Goal: Task Accomplishment & Management: Use online tool/utility

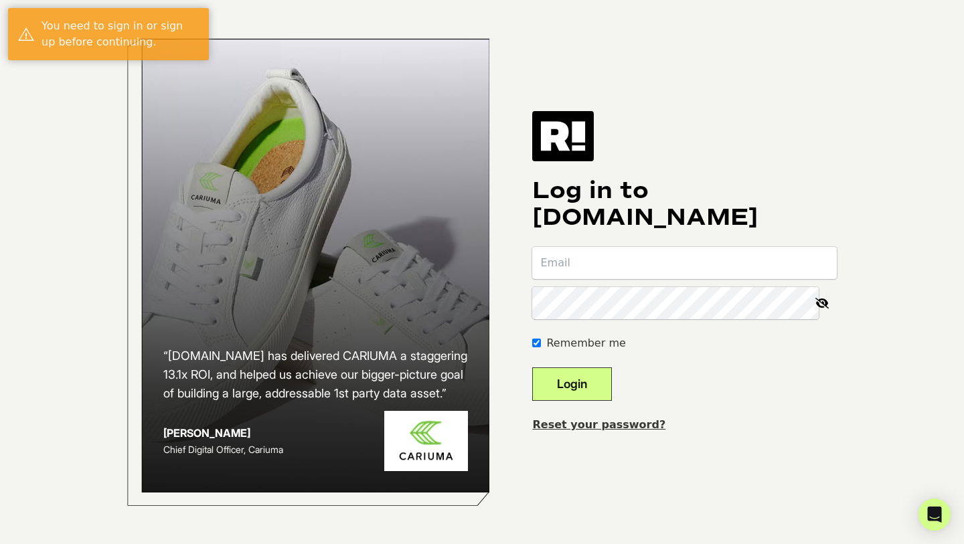
type input "aaron@inspireuplift.com"
click at [572, 372] on button "Login" at bounding box center [572, 384] width 80 height 33
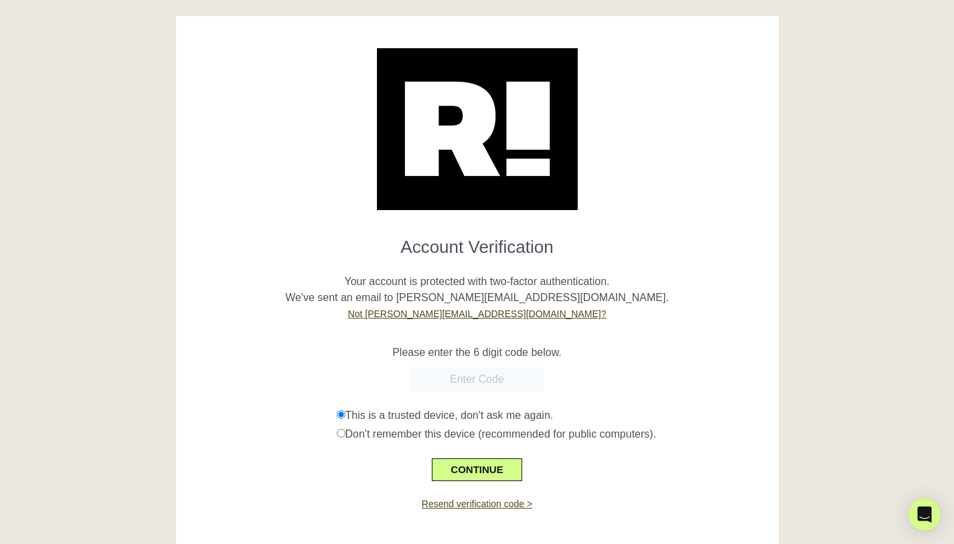
click at [433, 388] on input "text" at bounding box center [478, 380] width 134 height 24
paste input "400237"
type input "400237"
click at [478, 461] on button "CONTINUE" at bounding box center [477, 470] width 90 height 23
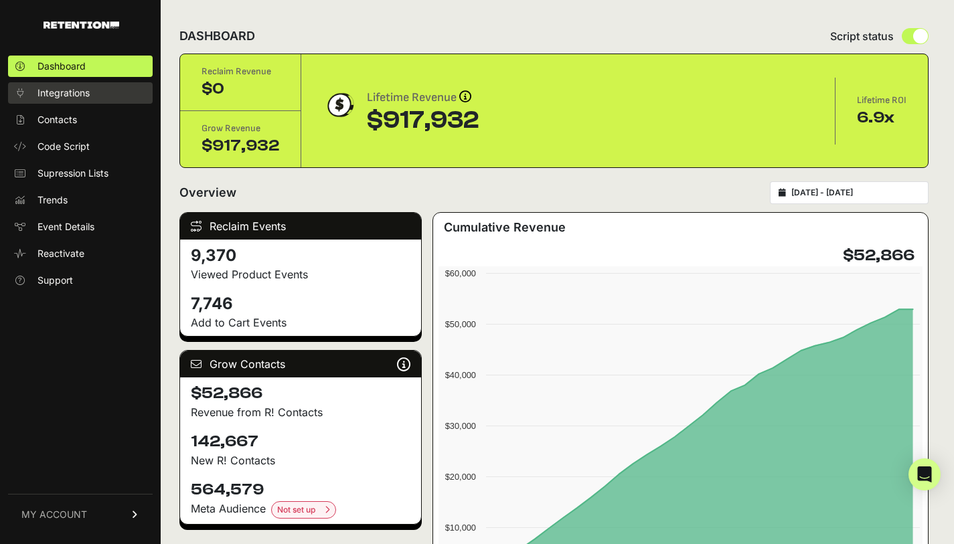
click at [84, 89] on span "Integrations" at bounding box center [64, 92] width 52 height 13
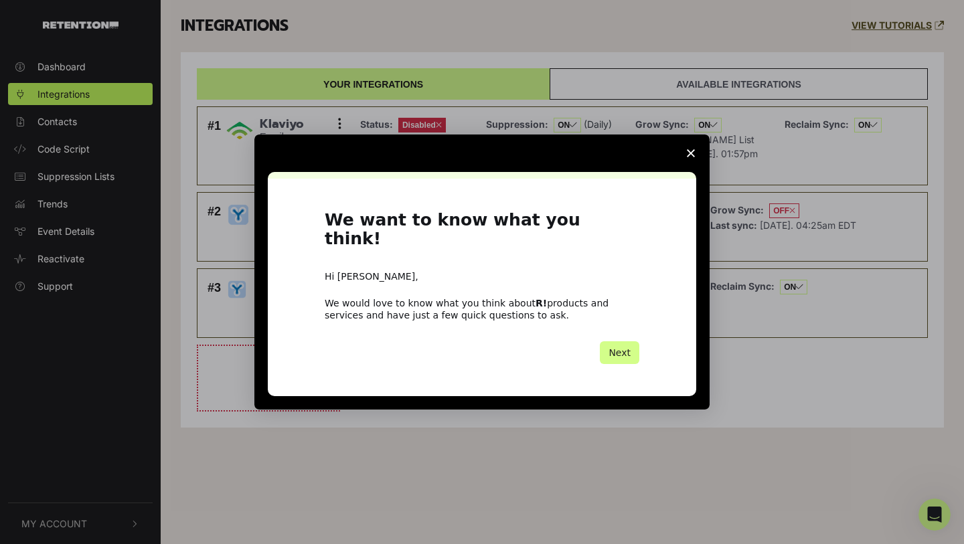
click at [691, 157] on icon "Close survey" at bounding box center [691, 153] width 8 height 8
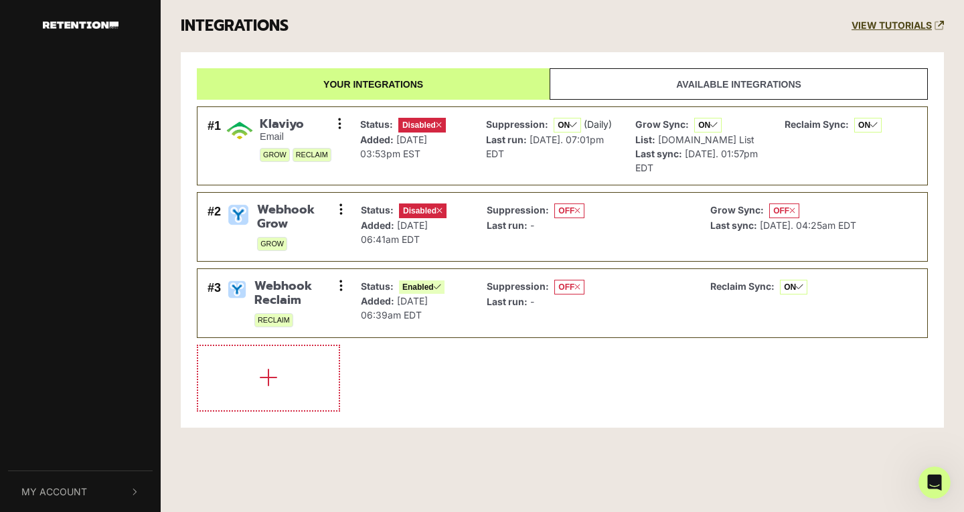
click at [590, 410] on li at bounding box center [562, 378] width 731 height 67
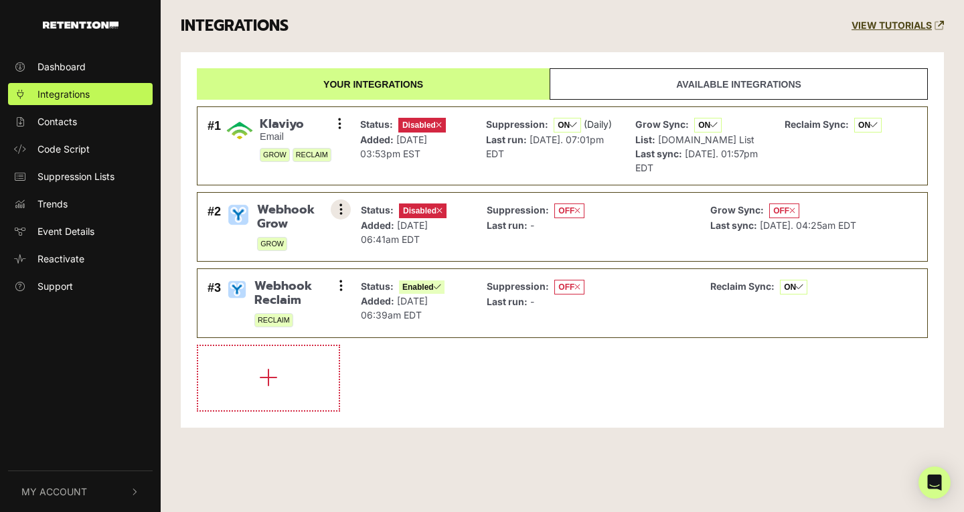
click at [334, 208] on button at bounding box center [341, 210] width 20 height 20
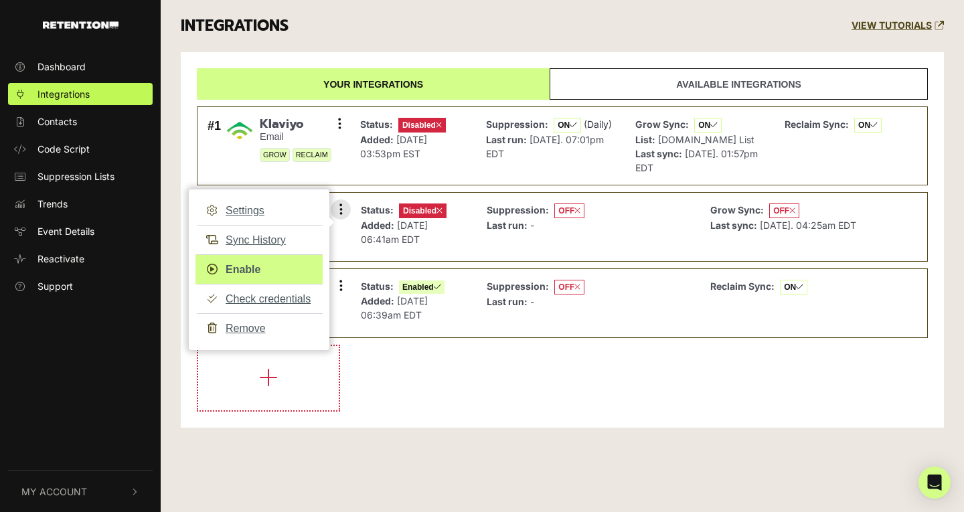
click at [254, 268] on link "Enable" at bounding box center [259, 269] width 127 height 30
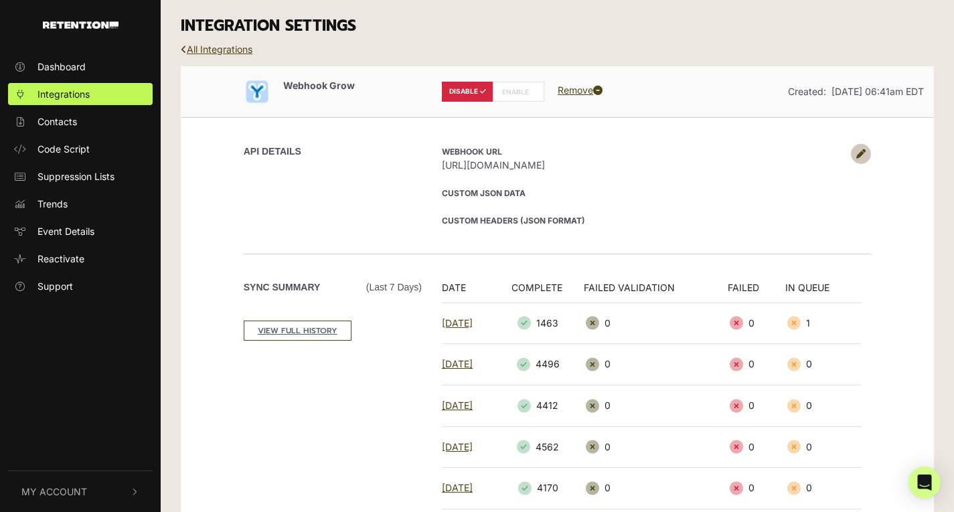
click at [512, 90] on label "ENABLE" at bounding box center [519, 92] width 52 height 20
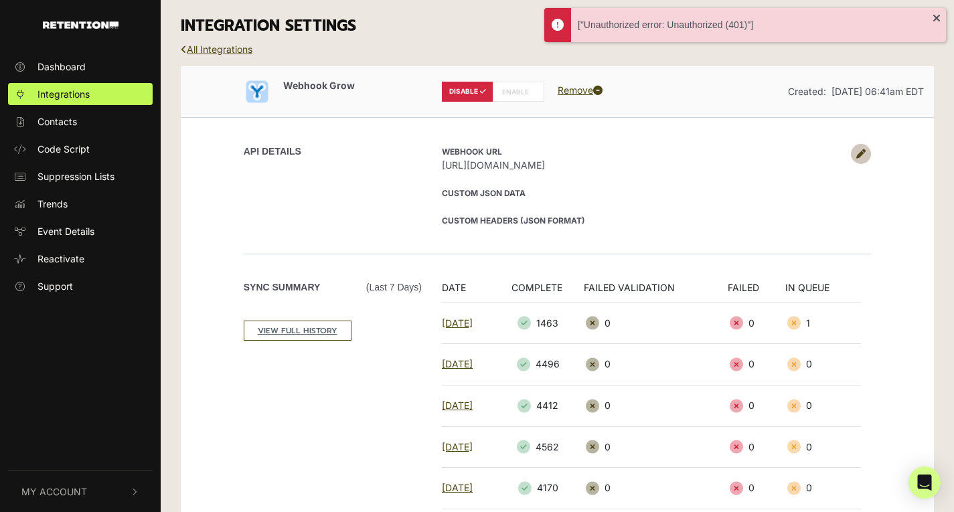
click at [512, 90] on label "ENABLE" at bounding box center [519, 92] width 52 height 20
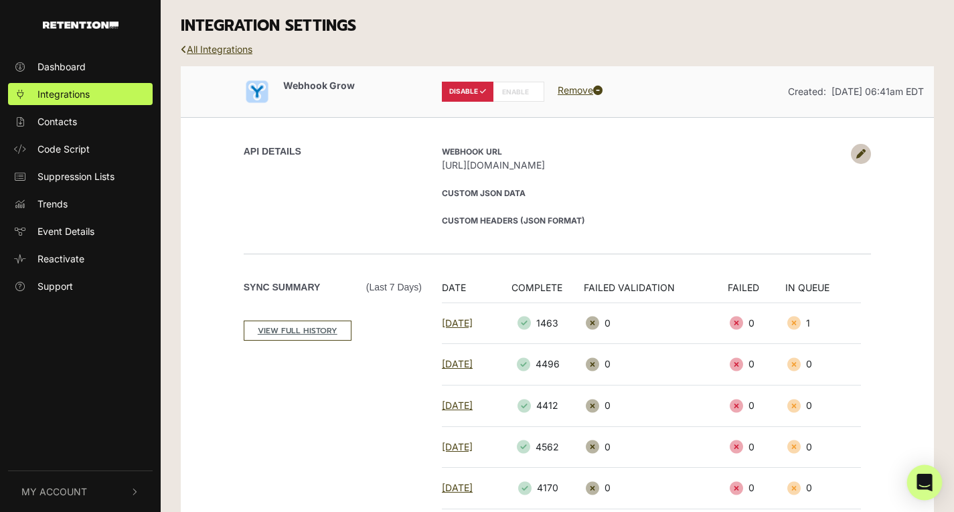
click at [926, 477] on icon "Open Intercom Messenger" at bounding box center [924, 482] width 15 height 17
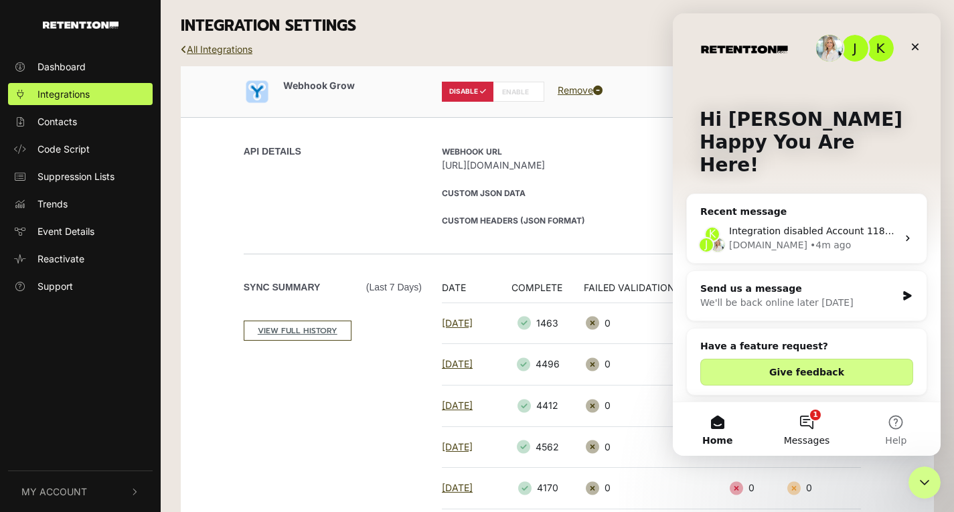
click at [808, 430] on button "1 Messages" at bounding box center [806, 429] width 89 height 54
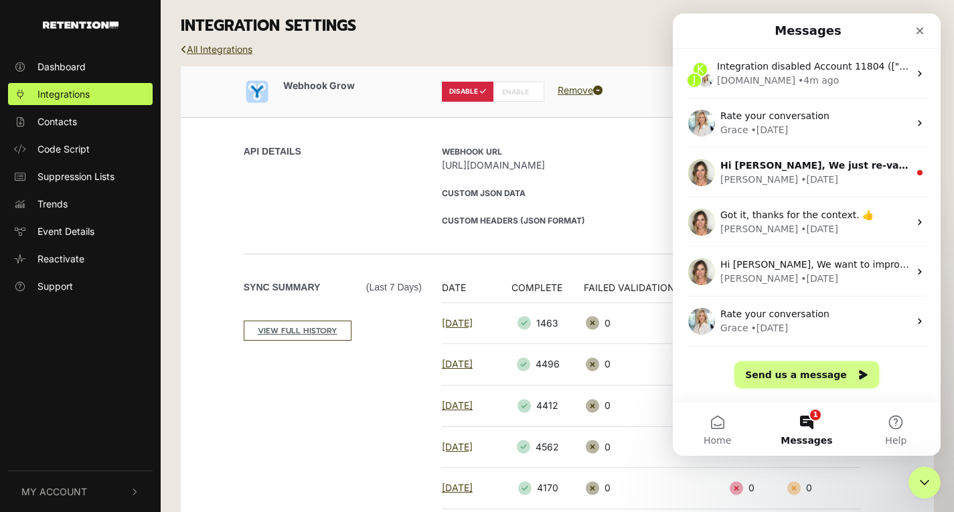
click at [796, 384] on button "Send us a message" at bounding box center [807, 375] width 145 height 27
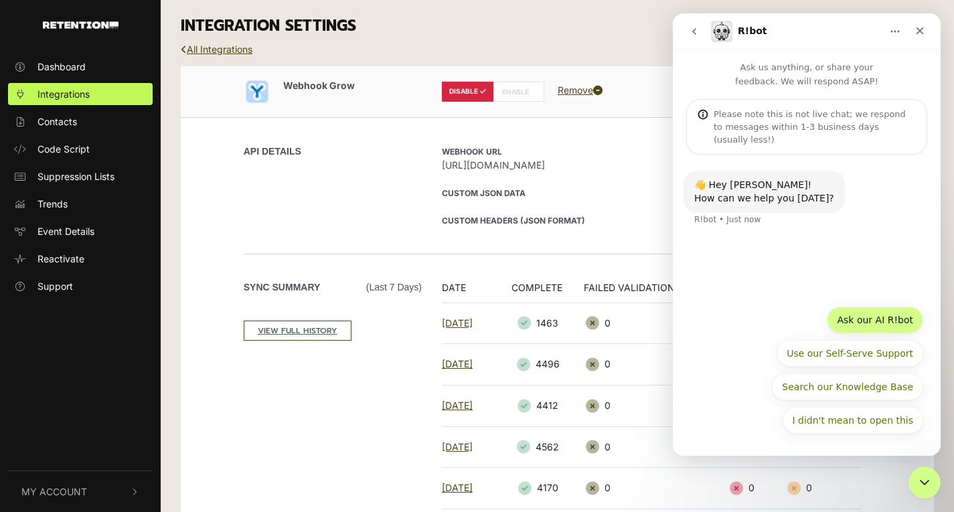
click at [857, 313] on button "Ask our AI R!bot" at bounding box center [875, 320] width 96 height 27
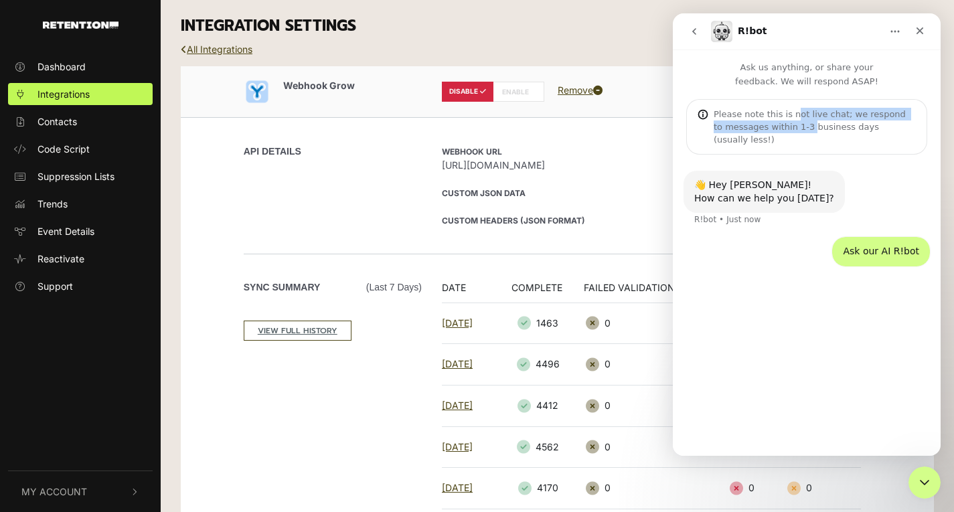
drag, startPoint x: 789, startPoint y: 113, endPoint x: 796, endPoint y: 123, distance: 12.1
click at [796, 123] on div "Please note this is not live chat; we respond to messages within 1-3 business d…" at bounding box center [815, 127] width 202 height 38
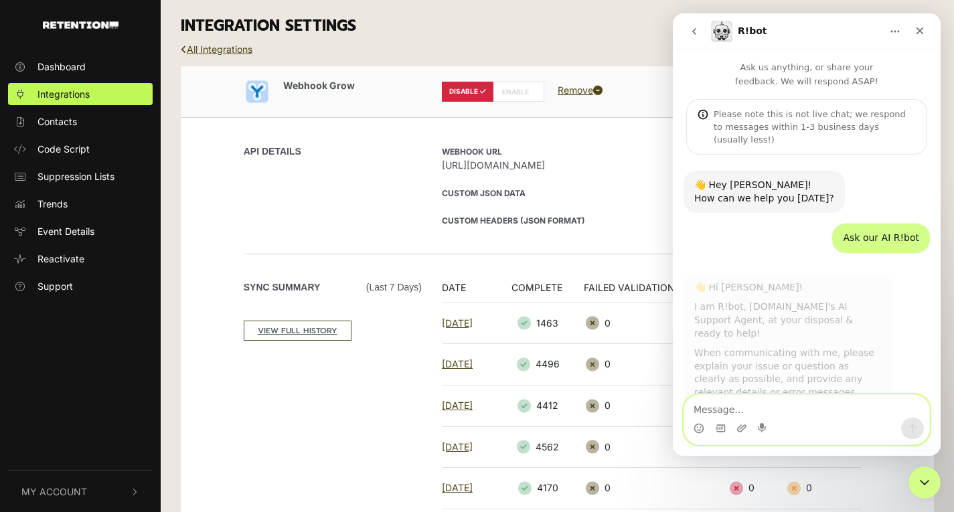
scroll to position [38, 0]
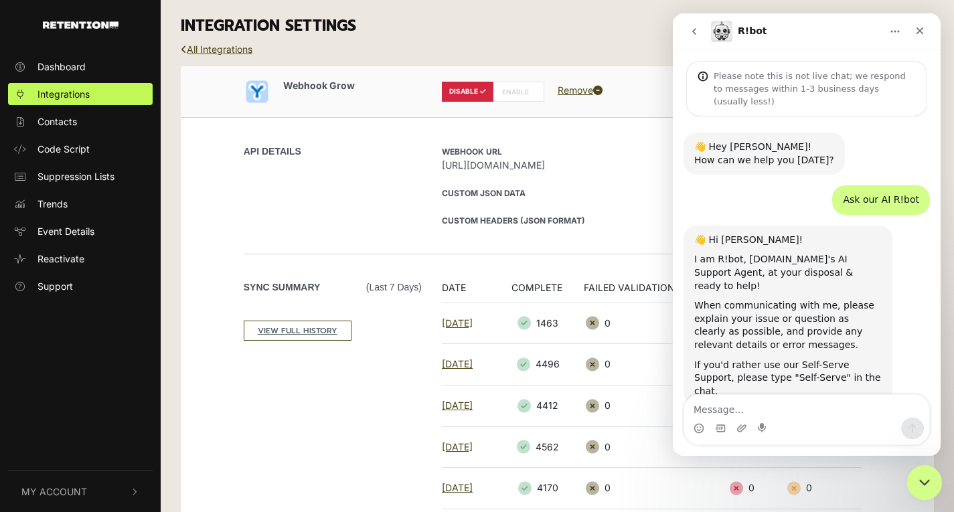
click at [917, 490] on div "Close Intercom Messenger" at bounding box center [923, 481] width 32 height 32
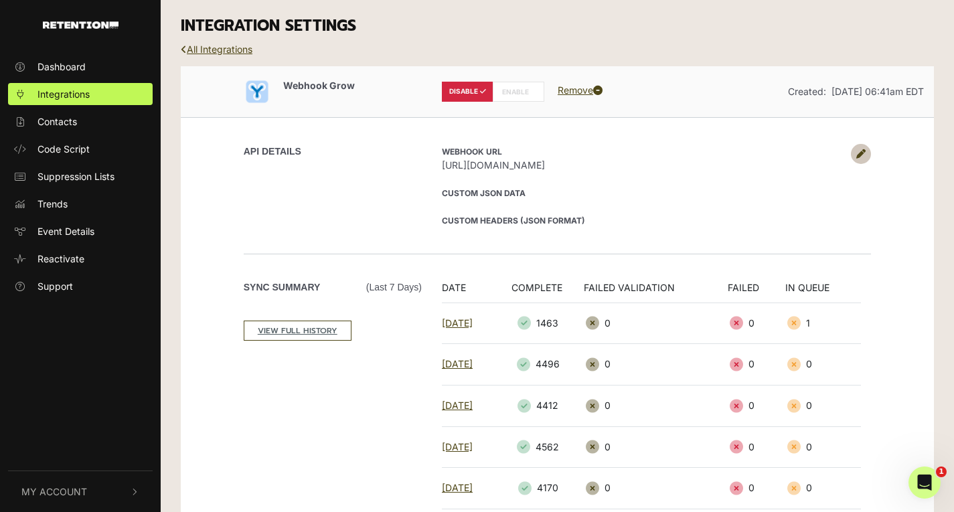
click at [514, 83] on label "ENABLE" at bounding box center [519, 92] width 52 height 20
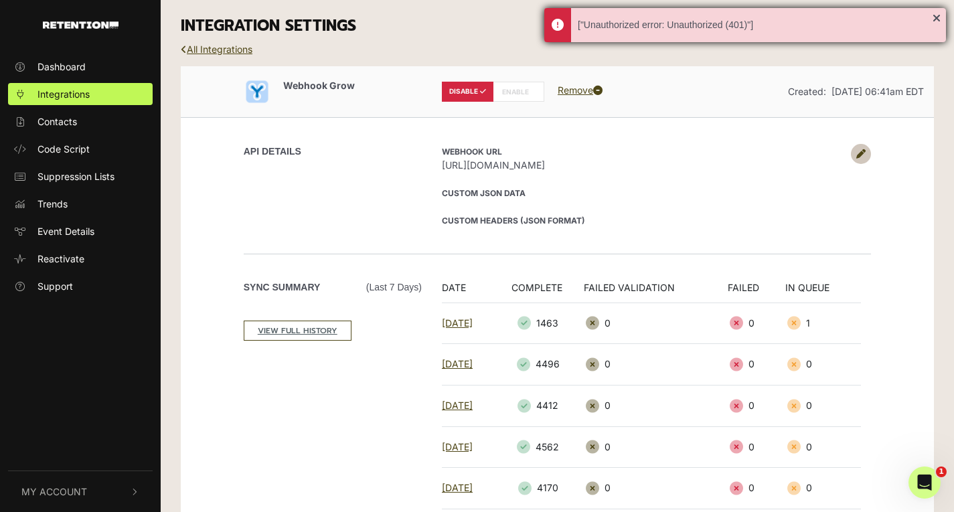
click at [609, 19] on div "["Unauthorized error: Unauthorized (401)"]" at bounding box center [755, 25] width 355 height 14
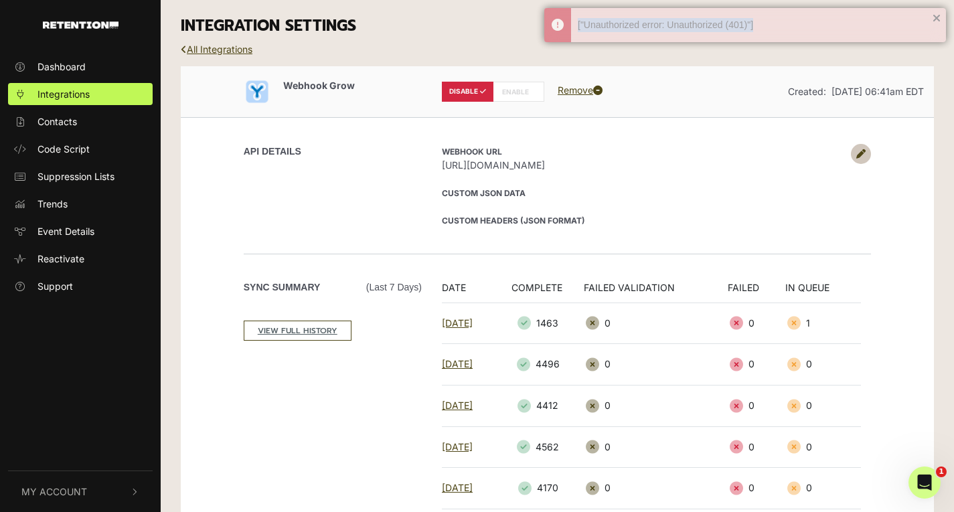
copy div "["Unauthorized error: Unauthorized (401)"]"
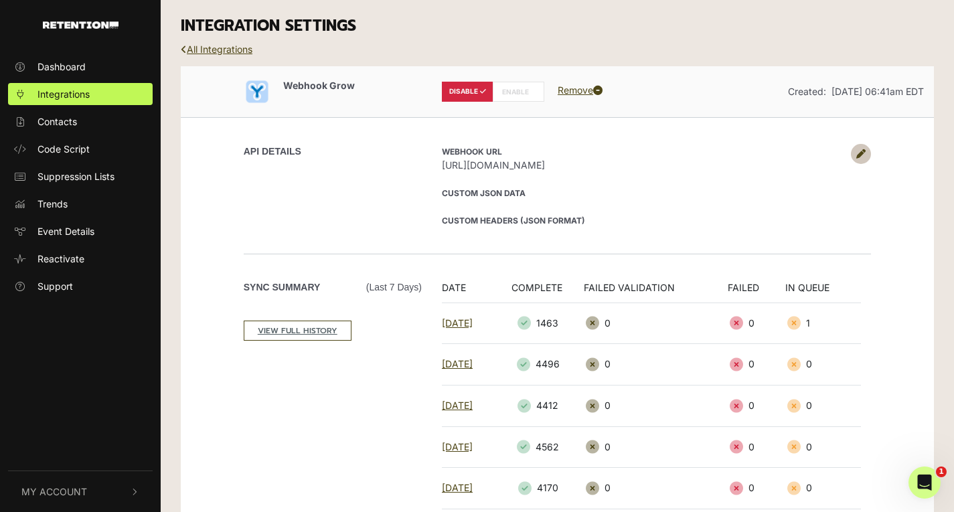
click at [521, 90] on label "ENABLE" at bounding box center [519, 92] width 52 height 20
click at [509, 93] on label "ENABLE" at bounding box center [519, 92] width 52 height 20
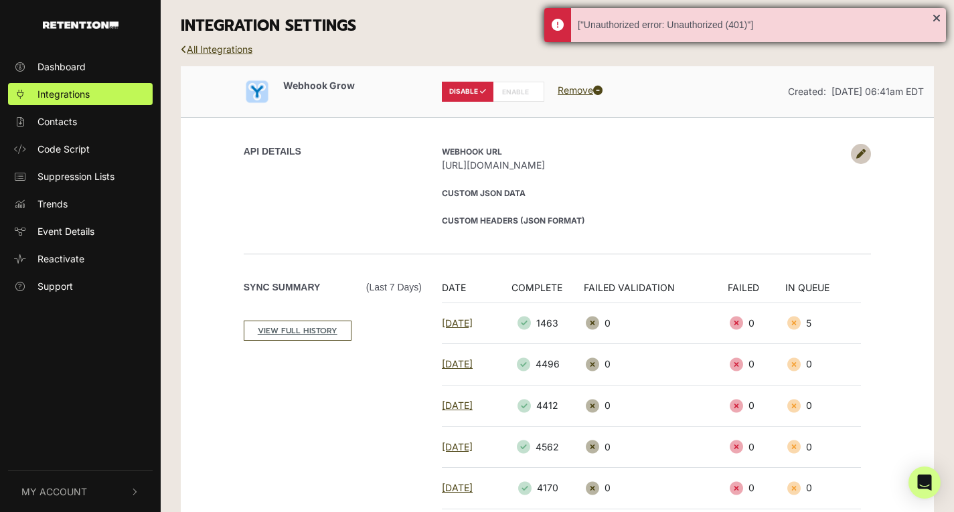
click at [642, 20] on div "["Unauthorized error: Unauthorized (401)"]" at bounding box center [755, 25] width 355 height 14
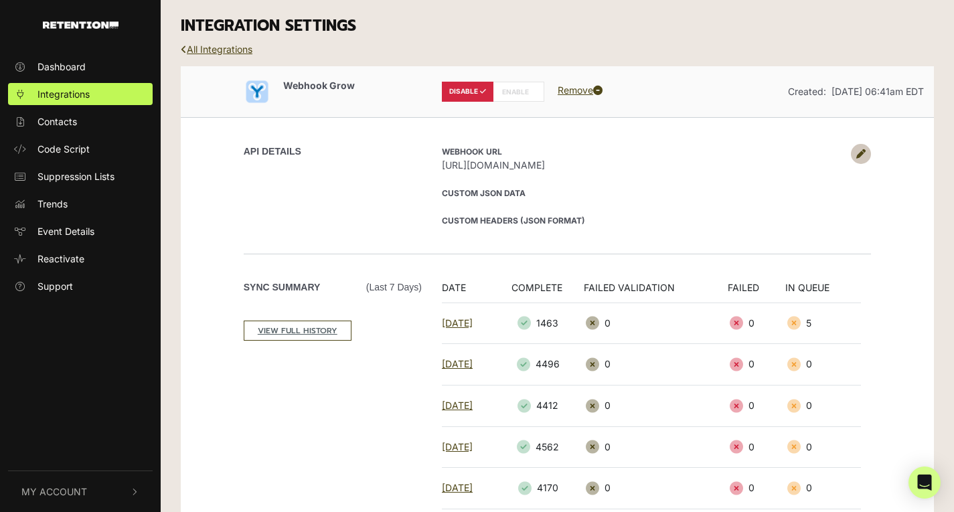
click at [590, 169] on span "https://api.haloinbox.com/api/webhook/grow" at bounding box center [643, 165] width 402 height 14
click at [573, 169] on span "https://api.haloinbox.com/api/webhook/grow" at bounding box center [643, 165] width 402 height 14
click at [563, 168] on span "https://api.haloinbox.com/api/webhook/grow" at bounding box center [643, 165] width 402 height 14
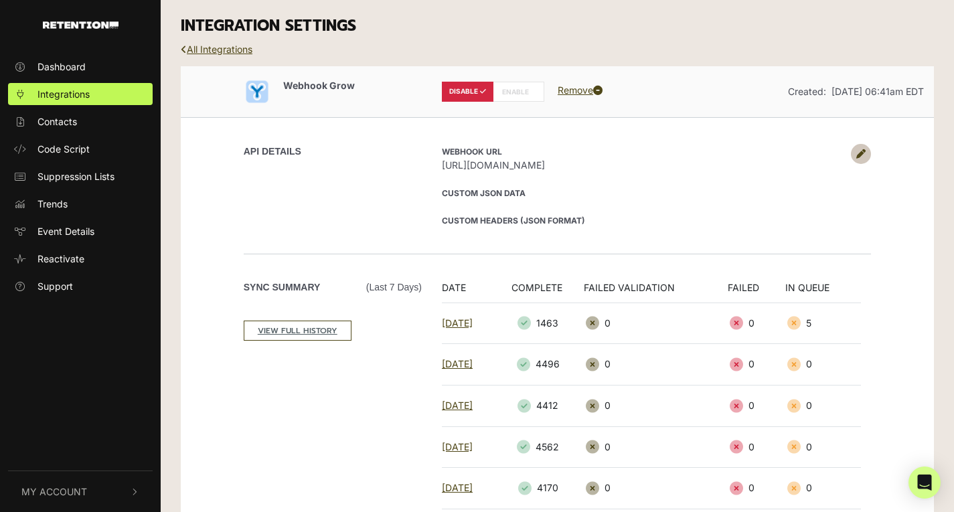
click at [563, 168] on span "https://api.haloinbox.com/api/webhook/grow" at bounding box center [643, 165] width 402 height 14
click at [603, 161] on span "https://api.haloinbox.com/api/webhook/grow" at bounding box center [643, 165] width 402 height 14
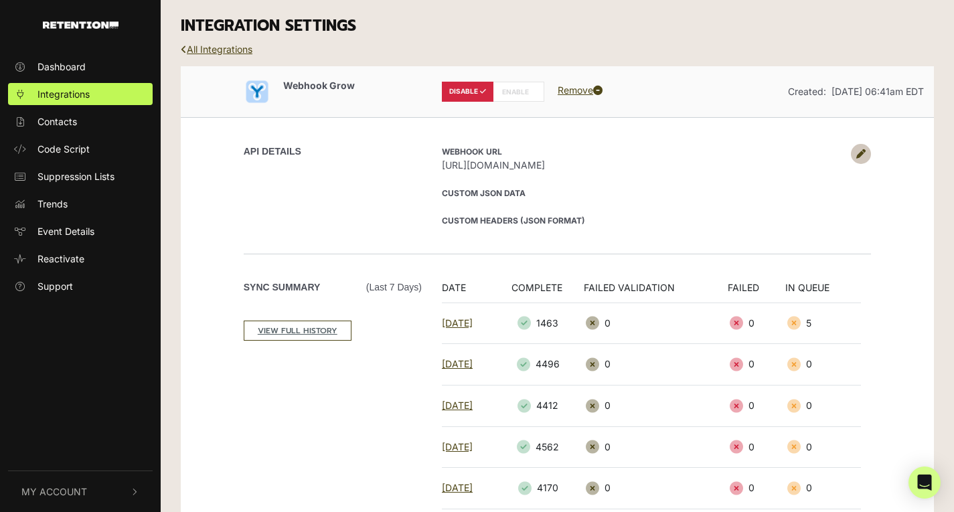
click at [493, 180] on div "Webhook URL https://api.haloinbox.com/api/webhook/grow Custom JSON Data Custom …" at bounding box center [651, 185] width 439 height 83
click at [101, 96] on link "Integrations" at bounding box center [80, 94] width 145 height 22
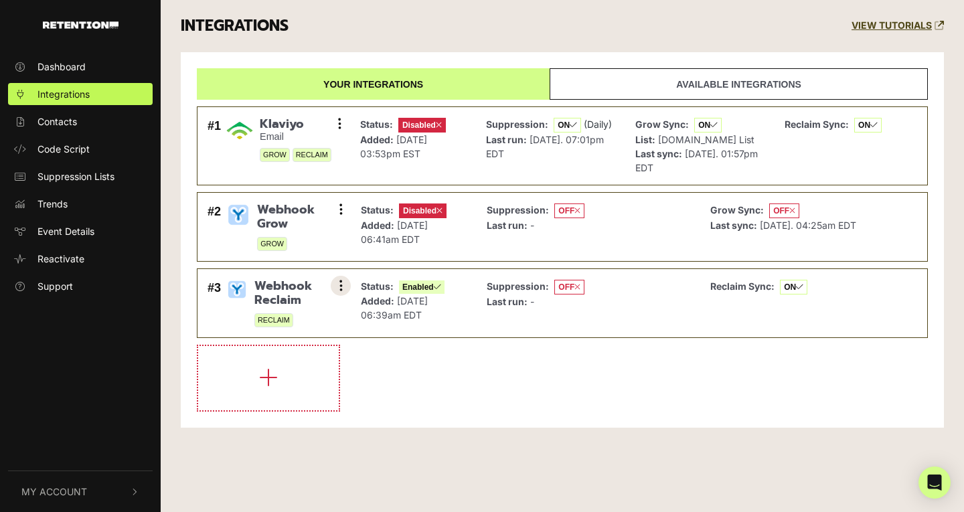
click at [344, 278] on button at bounding box center [341, 286] width 20 height 20
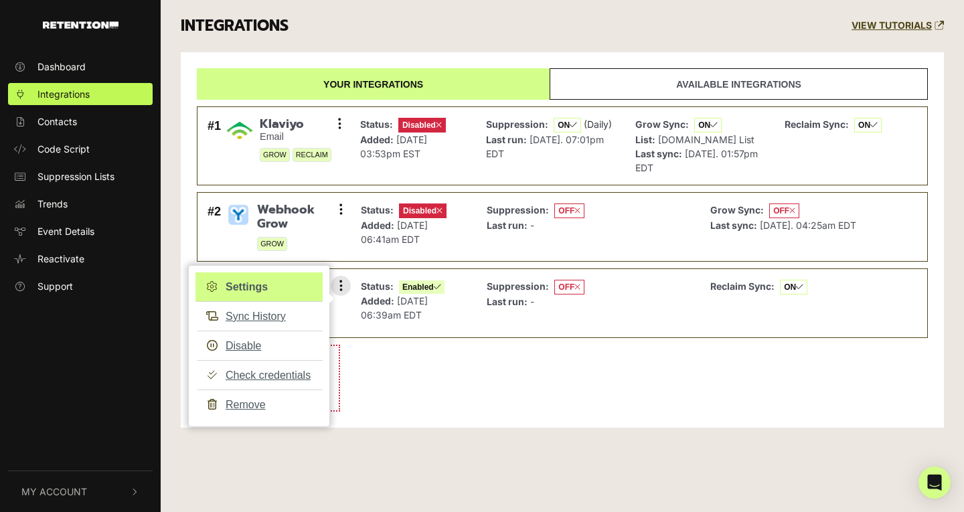
click at [296, 282] on link "Settings" at bounding box center [259, 287] width 127 height 29
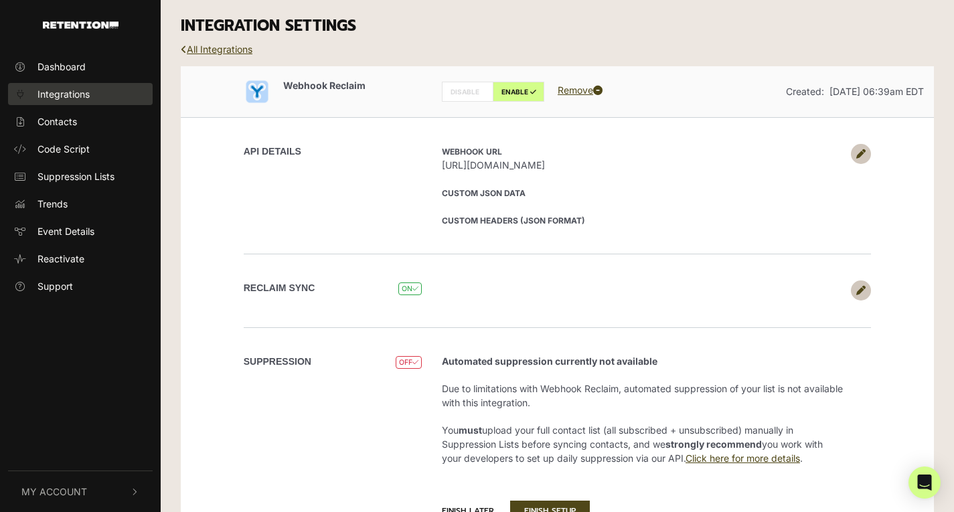
click at [90, 95] on link "Integrations" at bounding box center [80, 94] width 145 height 22
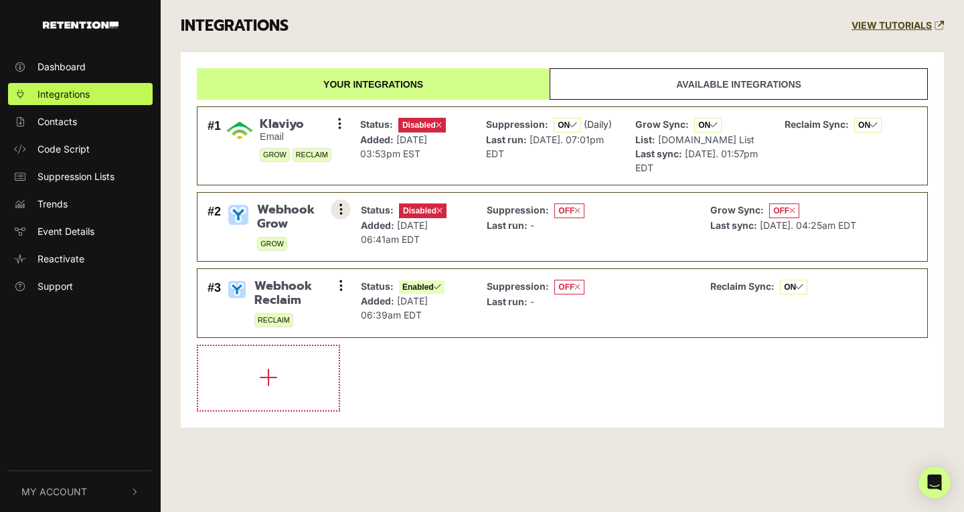
click at [344, 214] on button at bounding box center [341, 210] width 20 height 20
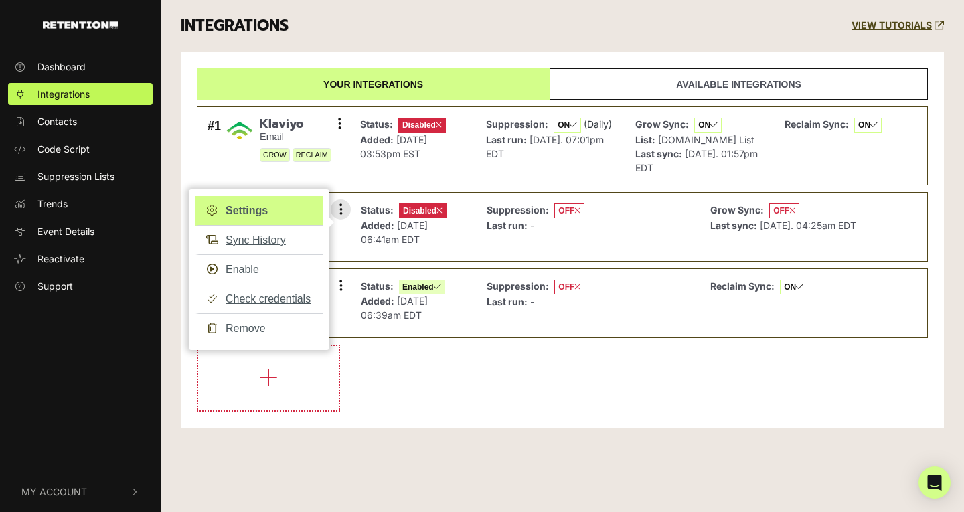
click at [255, 209] on link "Settings" at bounding box center [259, 210] width 127 height 29
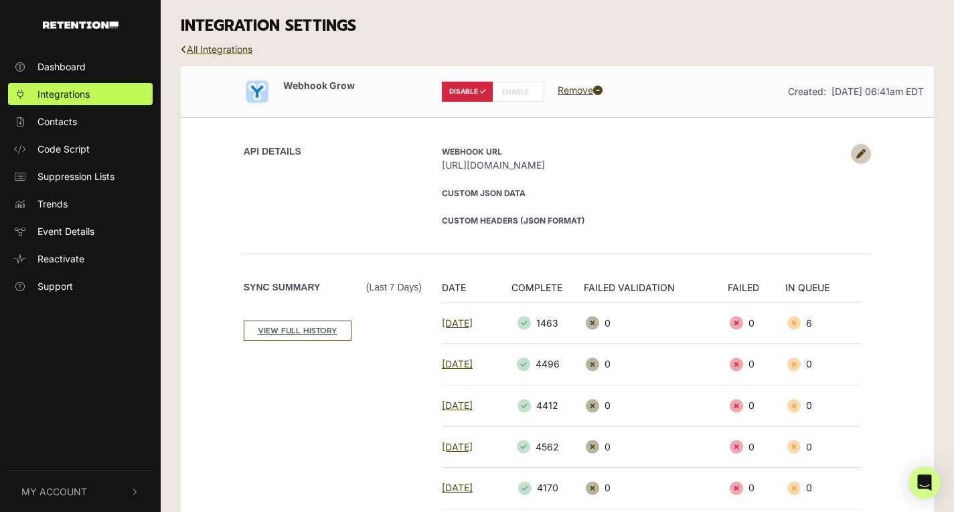
click at [500, 90] on label "ENABLE" at bounding box center [519, 92] width 52 height 20
click at [82, 92] on span "Integrations" at bounding box center [64, 94] width 52 height 14
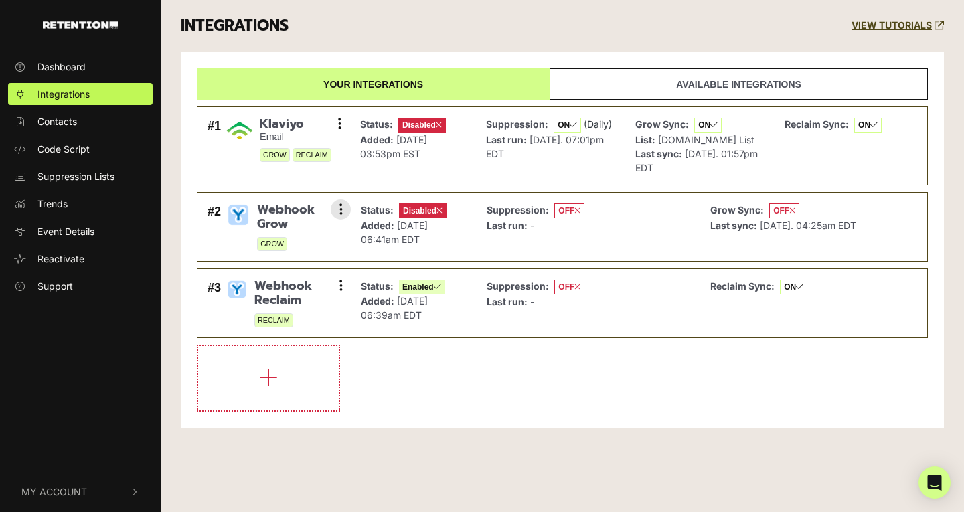
click at [447, 210] on span "Disabled" at bounding box center [423, 211] width 48 height 15
click at [441, 210] on icon at bounding box center [440, 211] width 6 height 8
click at [340, 212] on icon at bounding box center [341, 209] width 3 height 13
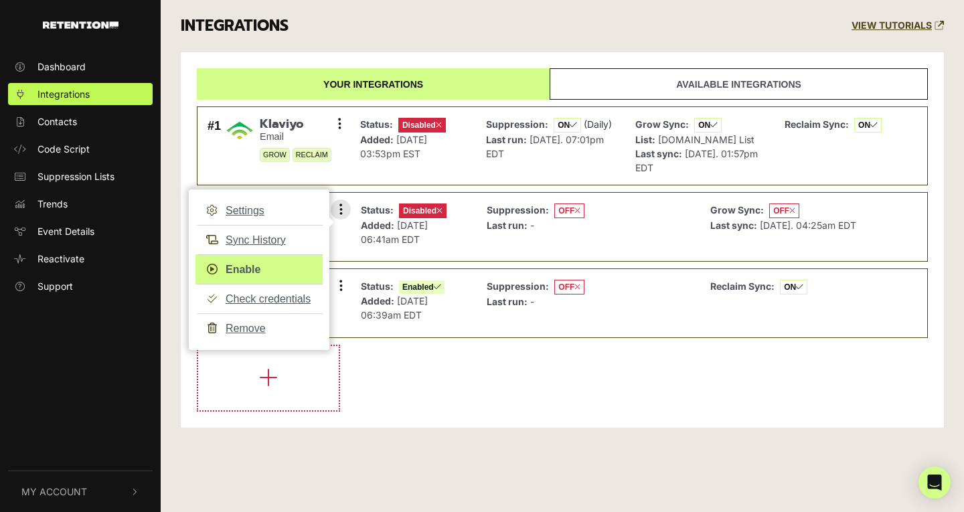
click at [252, 275] on link "Enable" at bounding box center [259, 269] width 127 height 30
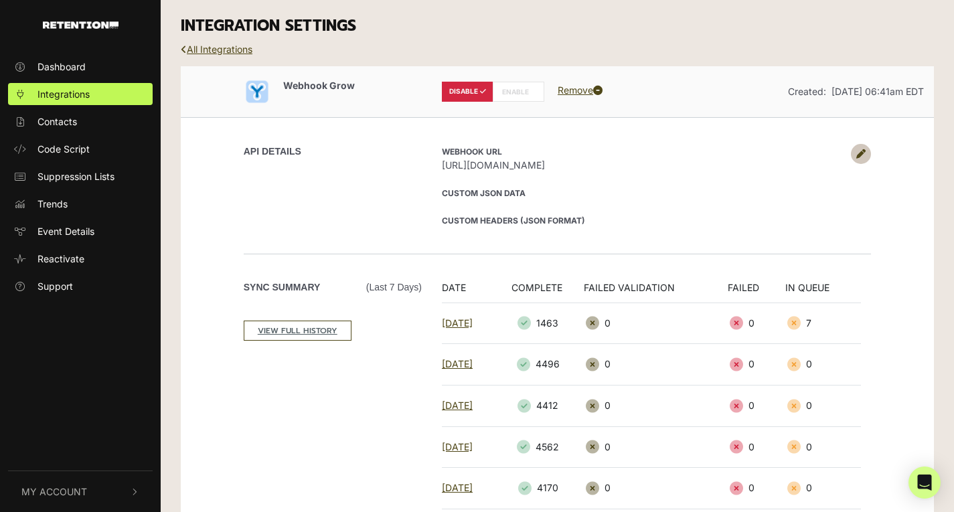
click at [520, 87] on label "ENABLE" at bounding box center [519, 92] width 52 height 20
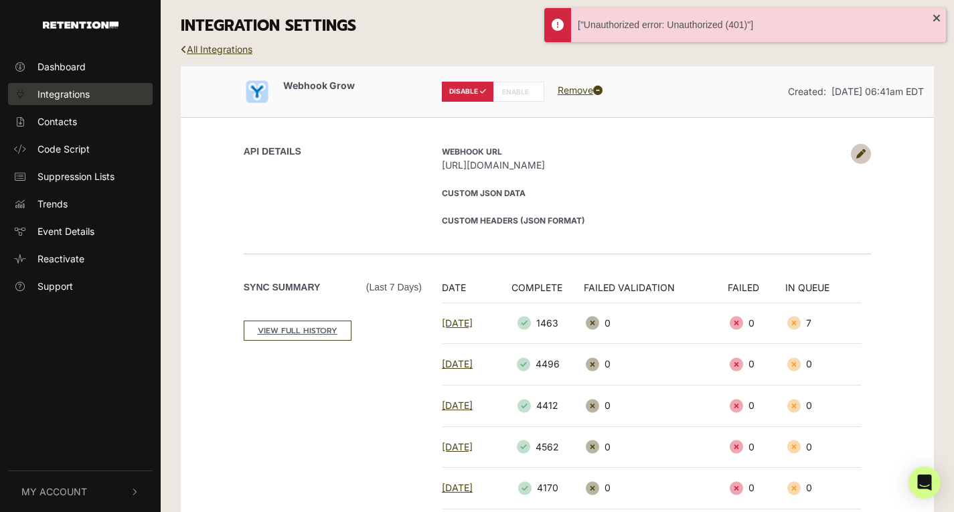
click at [119, 94] on link "Integrations" at bounding box center [80, 94] width 145 height 22
